Goal: Information Seeking & Learning: Learn about a topic

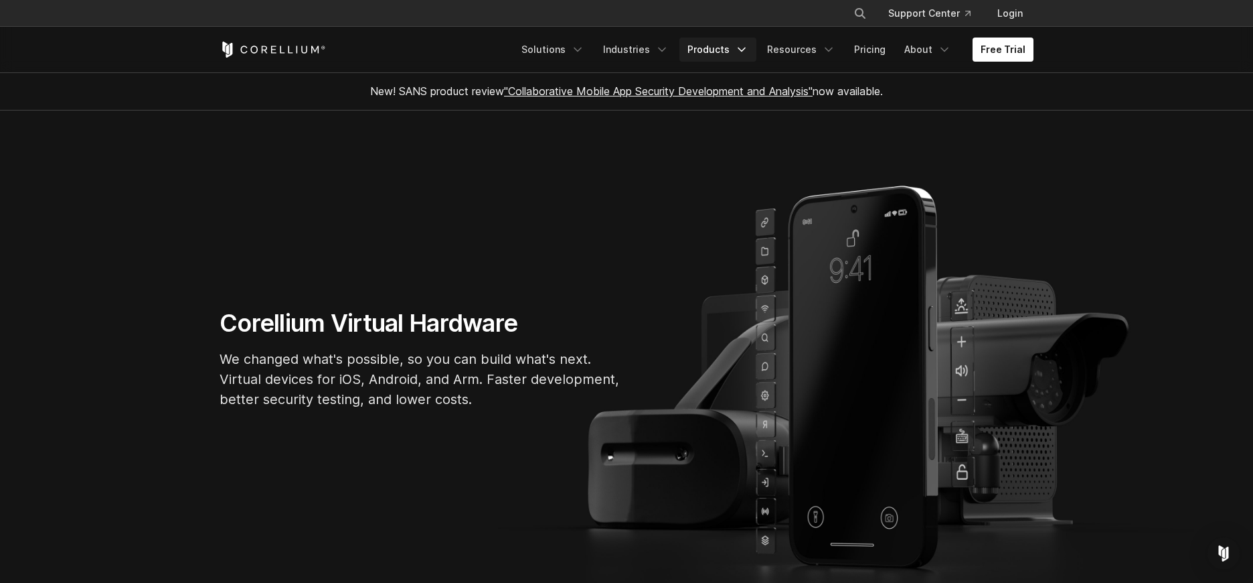
click at [732, 52] on link "Products" at bounding box center [718, 49] width 77 height 24
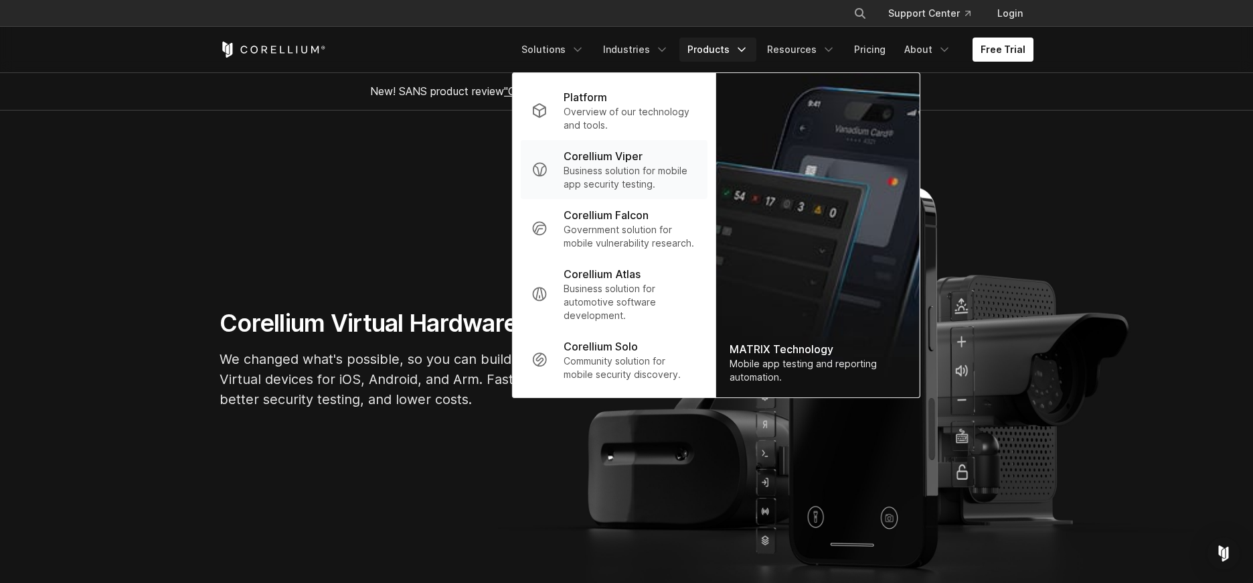
click at [654, 164] on p "Business solution for mobile app security testing." at bounding box center [630, 177] width 133 height 27
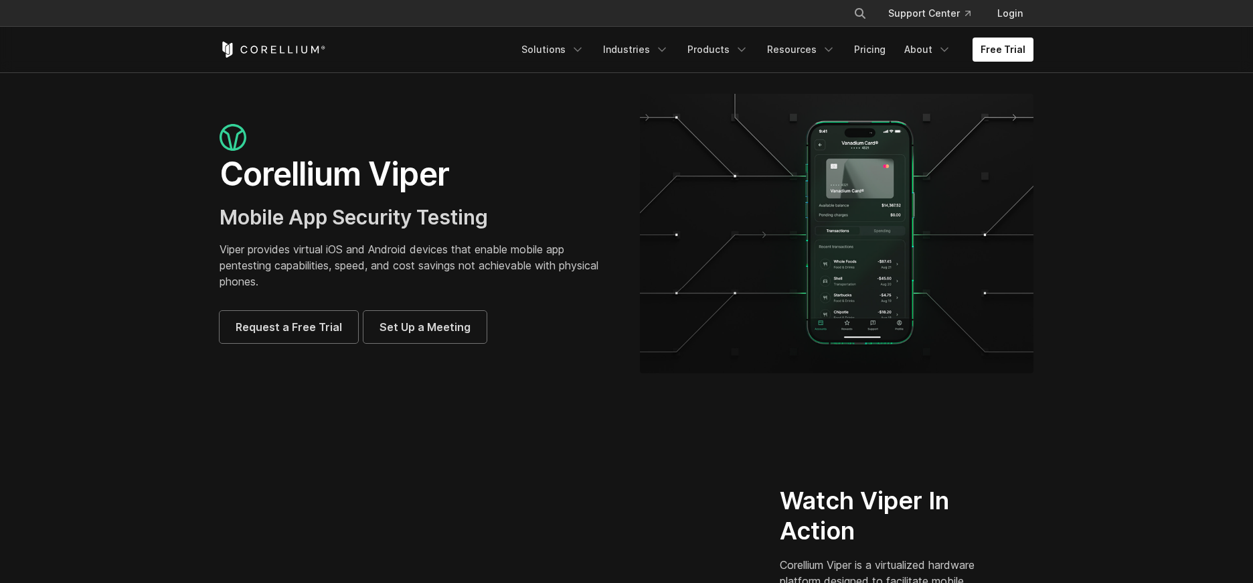
click at [530, 1] on div "× Search our site... Support Center Login" at bounding box center [627, 13] width 814 height 24
